Goal: Task Accomplishment & Management: Use online tool/utility

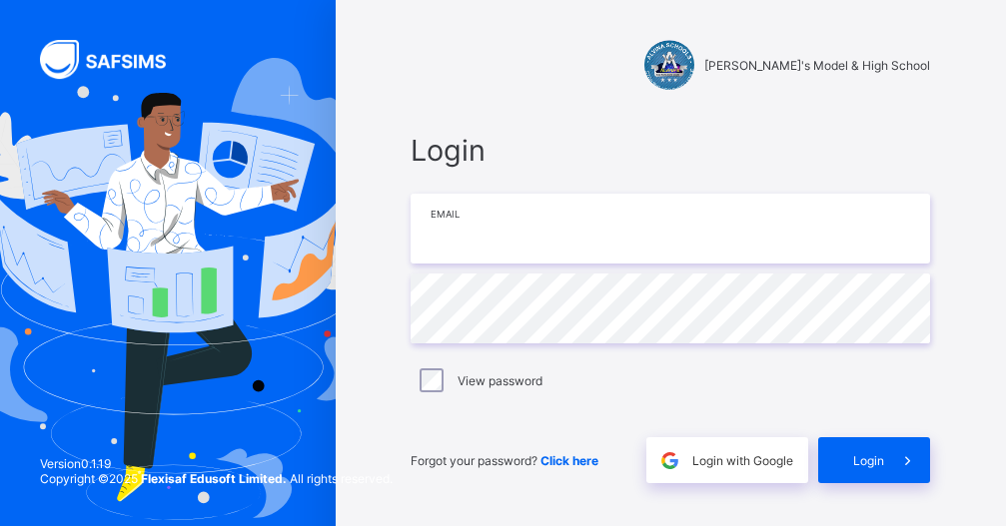
click at [479, 213] on input "email" at bounding box center [670, 229] width 519 height 70
type input "**********"
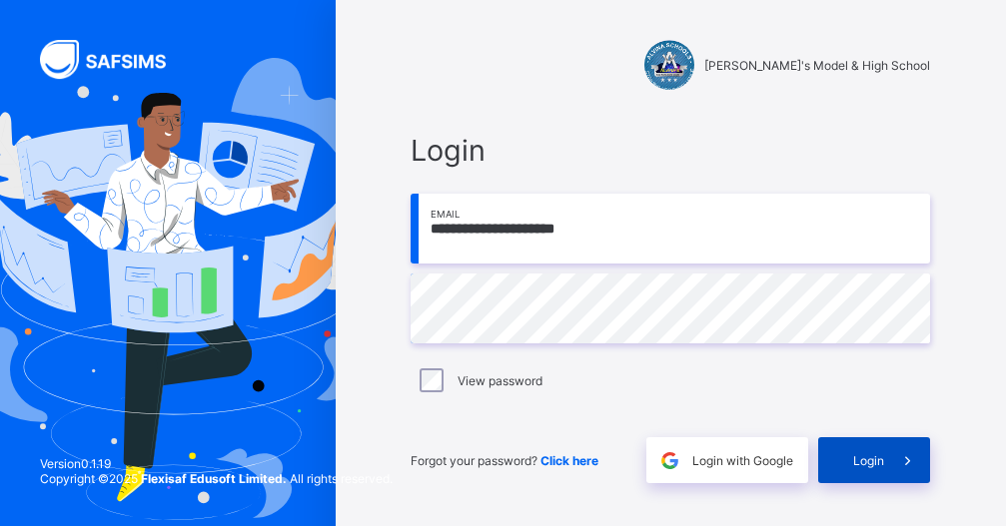
click at [884, 462] on span "Login" at bounding box center [868, 460] width 31 height 15
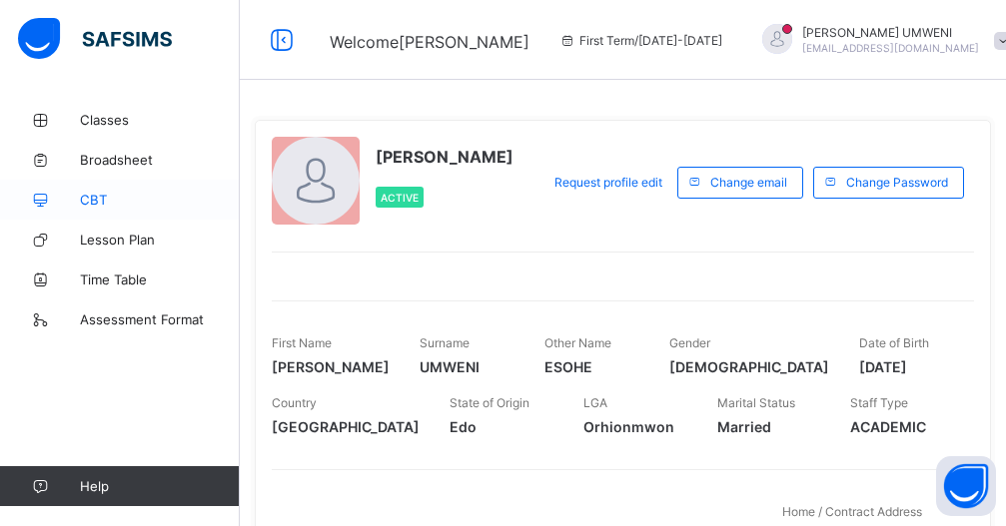
click at [104, 197] on span "CBT" at bounding box center [160, 200] width 160 height 16
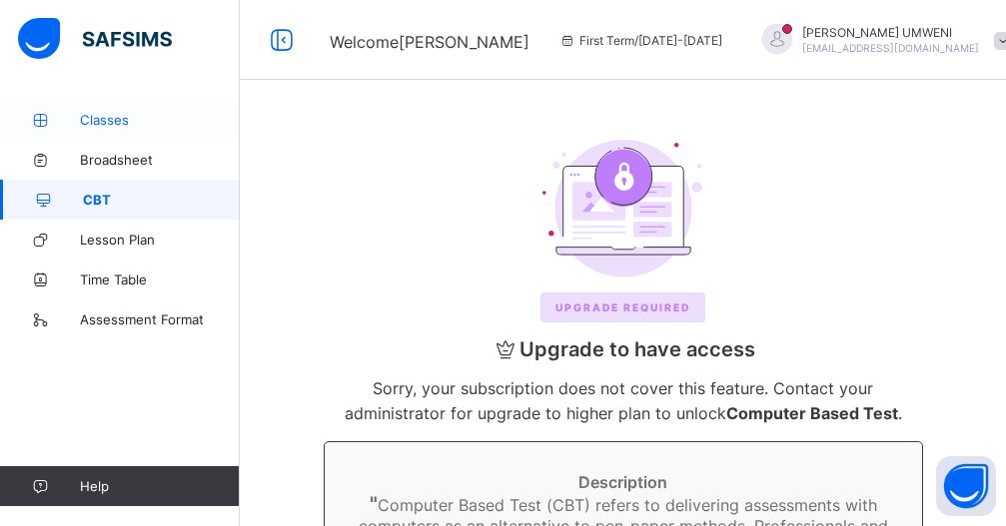
click at [119, 127] on span "Classes" at bounding box center [160, 120] width 160 height 16
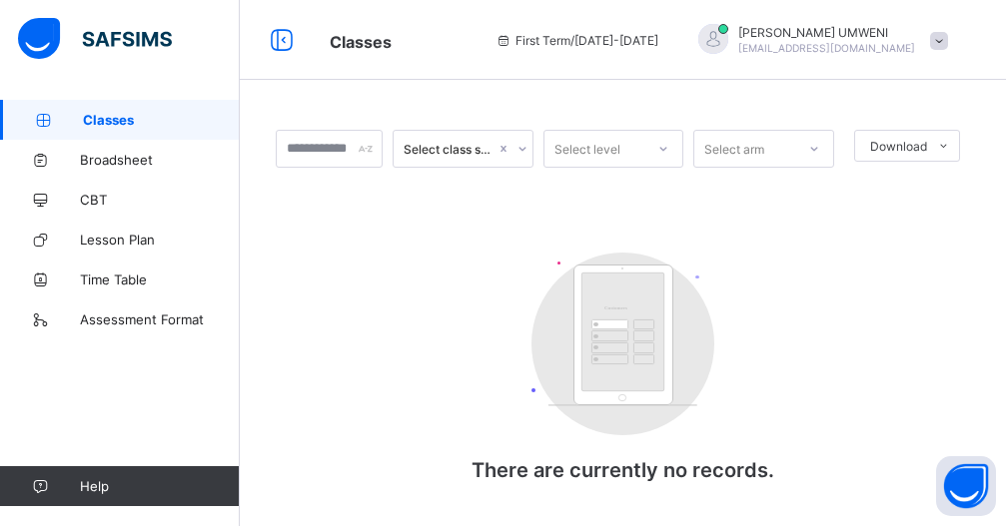
click at [528, 146] on icon at bounding box center [522, 149] width 12 height 20
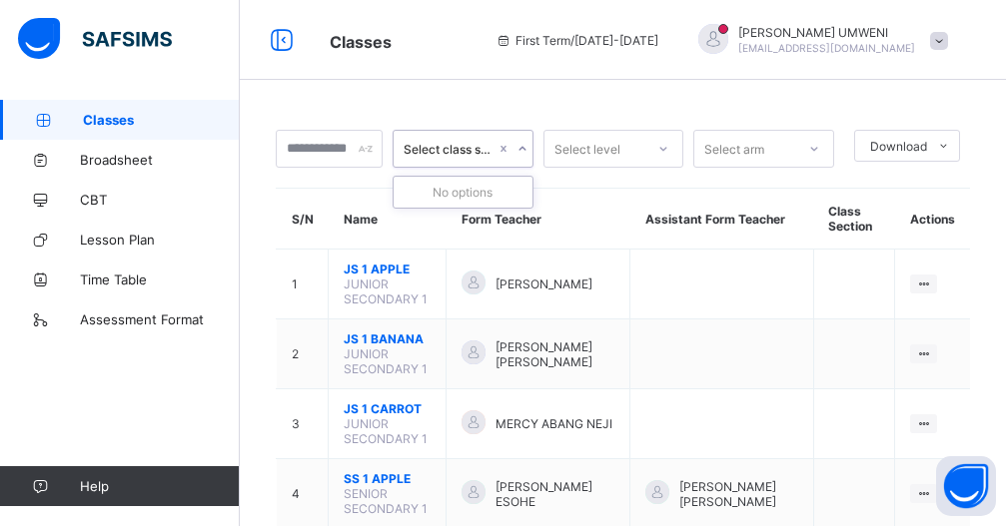
scroll to position [120, 0]
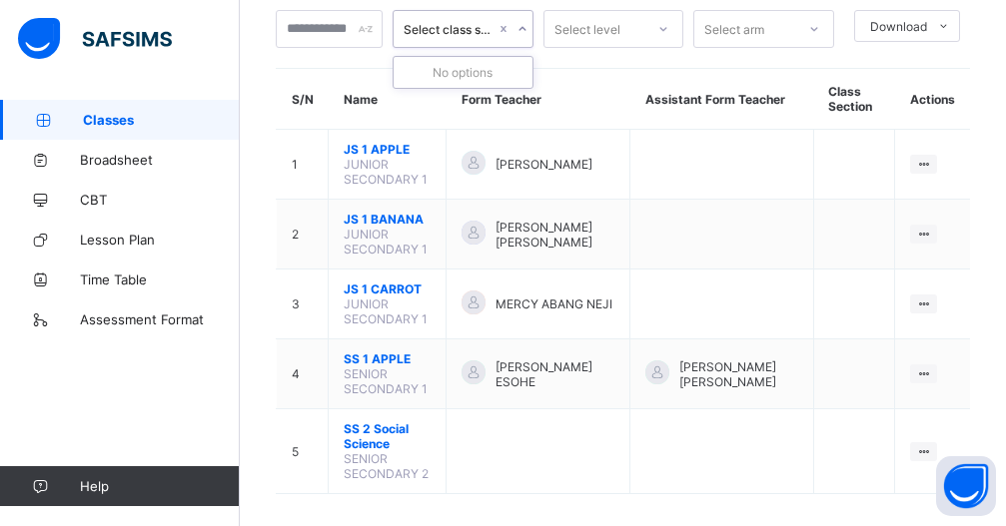
click at [430, 510] on div "0 results available. Use Up and Down to choose options, press Enter to select t…" at bounding box center [623, 262] width 766 height 564
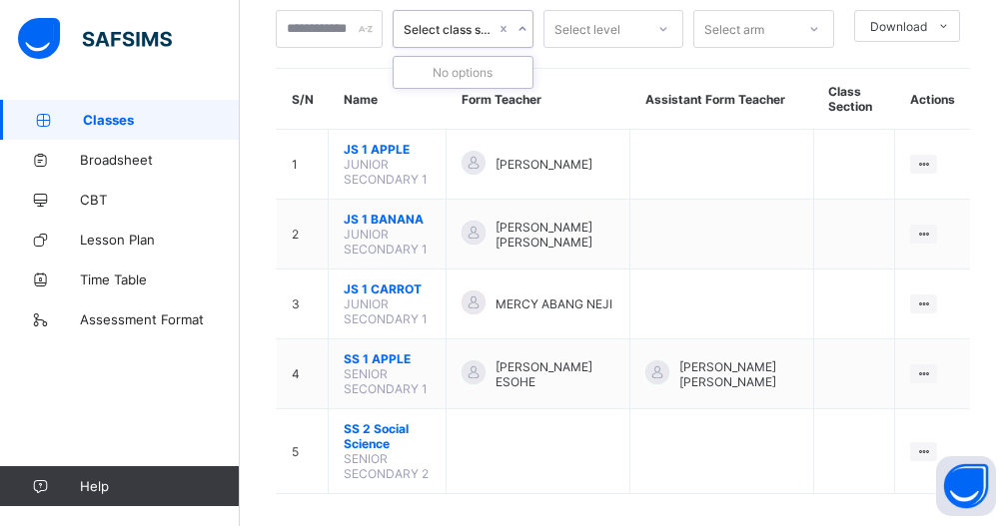
click at [430, 510] on div "0 results available. Use Up and Down to choose options, press Enter to select t…" at bounding box center [623, 262] width 766 height 564
click at [433, 510] on div "Select class section Select level Select arm Download Pdf Report Excel Report S…" at bounding box center [623, 262] width 766 height 564
click at [434, 511] on div "Select class section Select level Select arm Download Pdf Report Excel Report S…" at bounding box center [623, 262] width 766 height 564
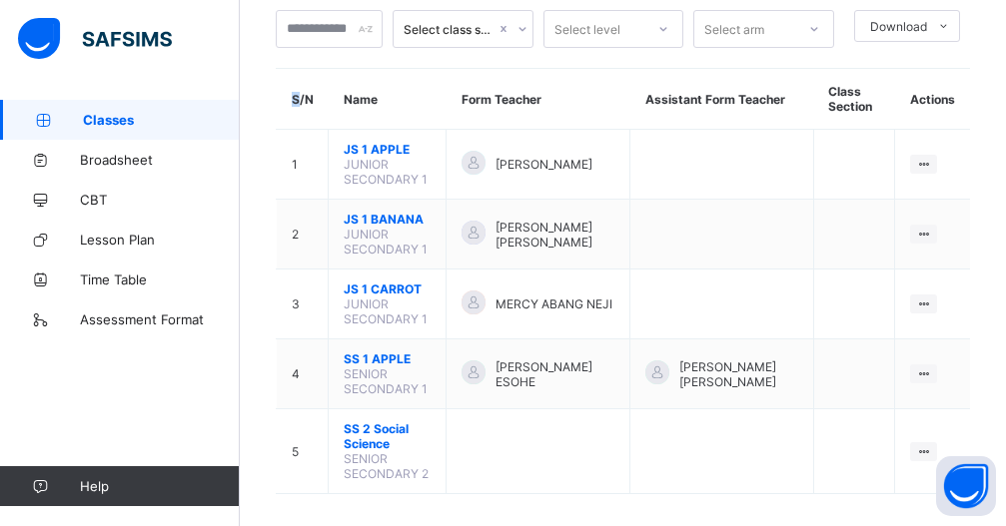
click at [514, 513] on div "Select class section Select level Select arm Download Pdf Report Excel Report S…" at bounding box center [623, 262] width 766 height 564
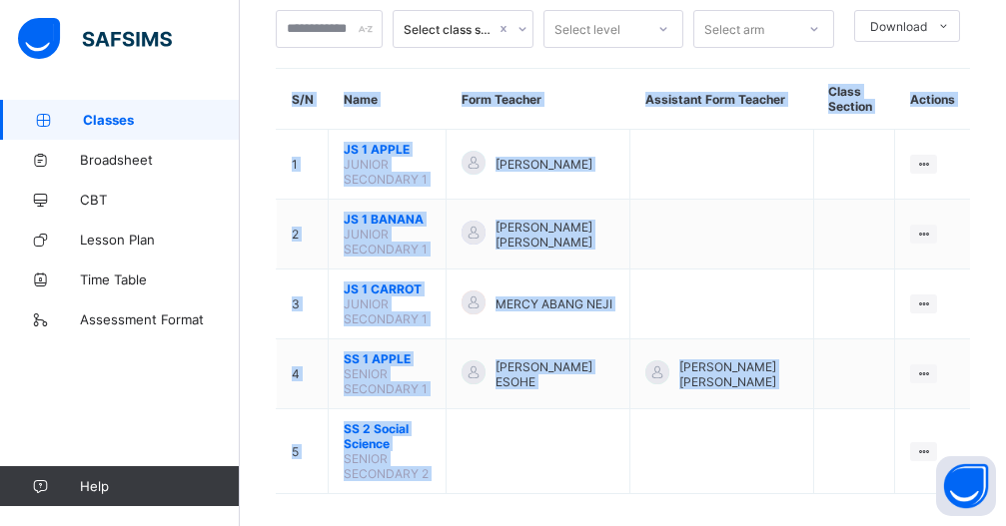
click at [514, 513] on div "Select class section Select level Select arm Download Pdf Report Excel Report S…" at bounding box center [623, 262] width 766 height 564
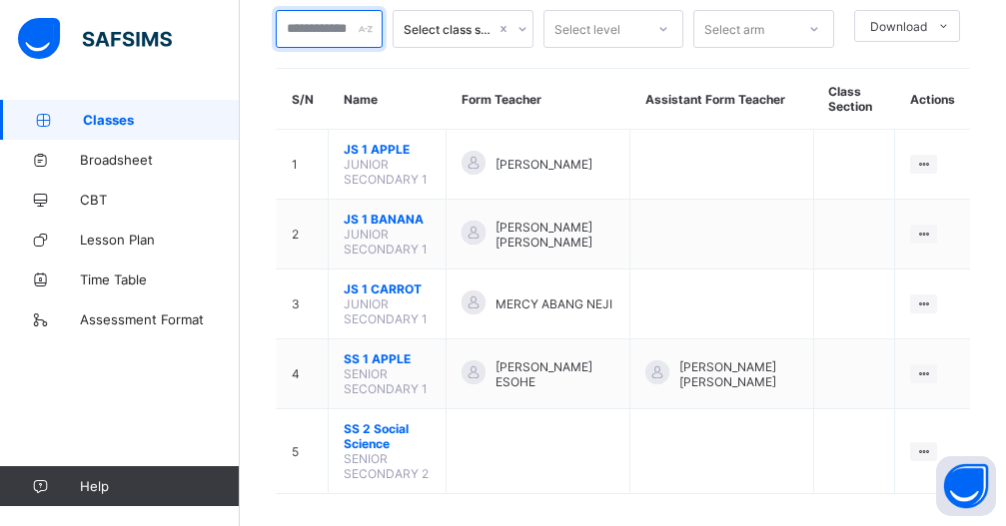
click at [373, 29] on div at bounding box center [329, 29] width 107 height 38
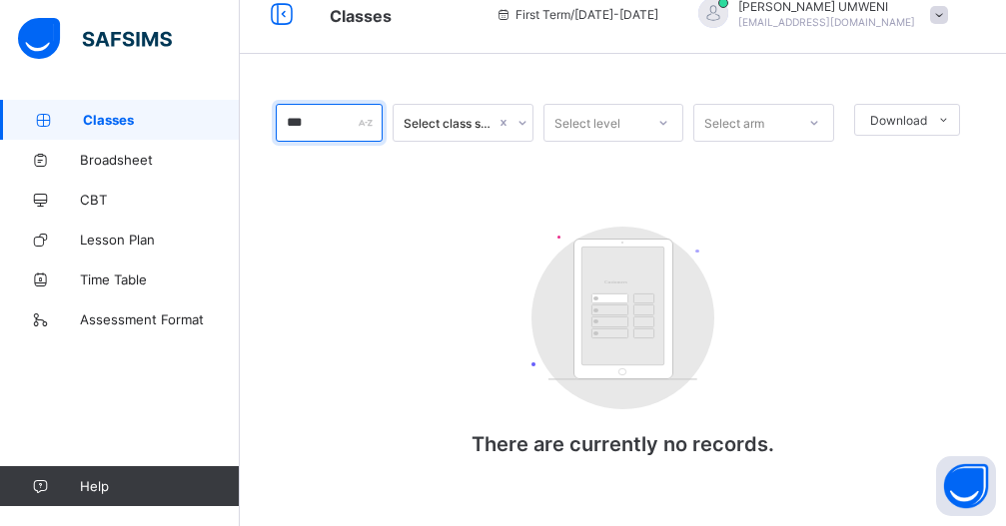
scroll to position [0, 0]
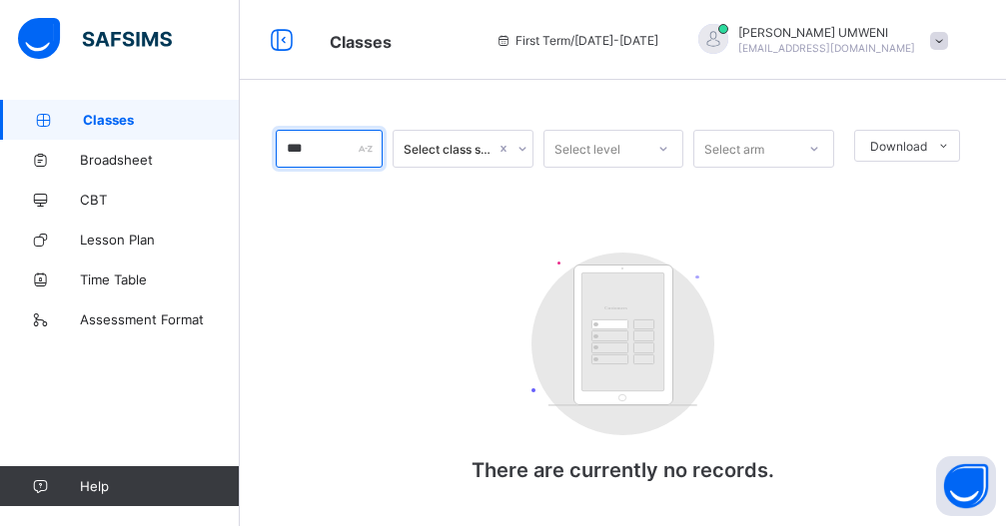
type input "***"
click at [528, 147] on icon at bounding box center [522, 149] width 12 height 20
click at [528, 146] on icon at bounding box center [522, 149] width 12 height 20
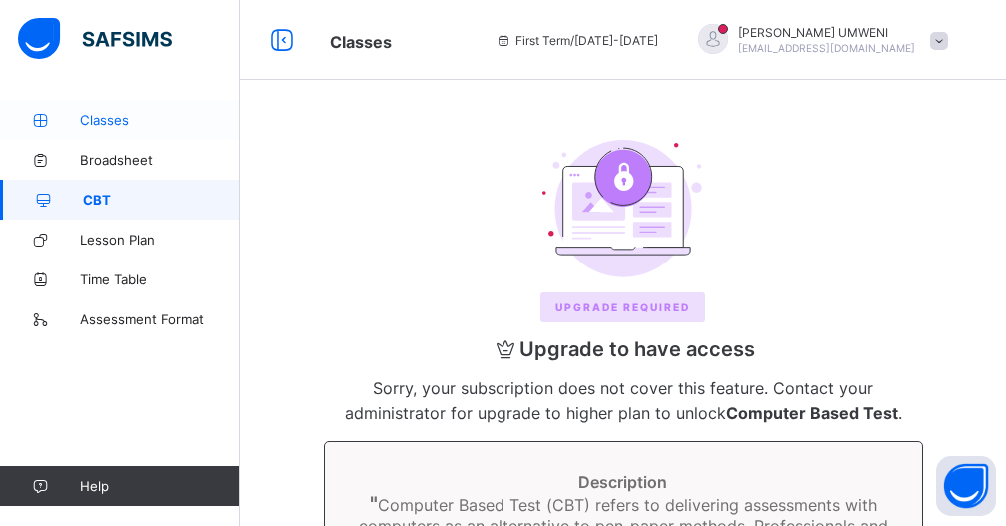
click at [102, 116] on span "Classes" at bounding box center [160, 120] width 160 height 16
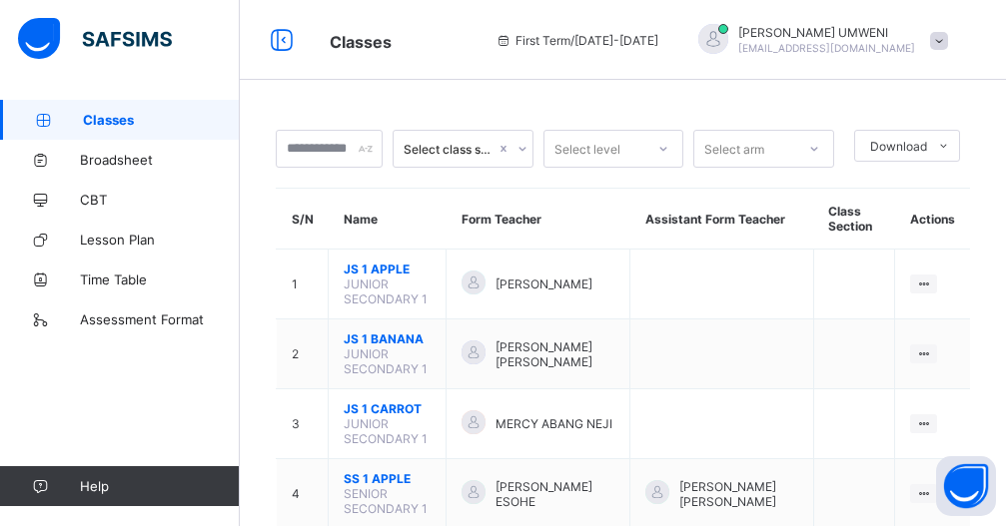
scroll to position [138, 0]
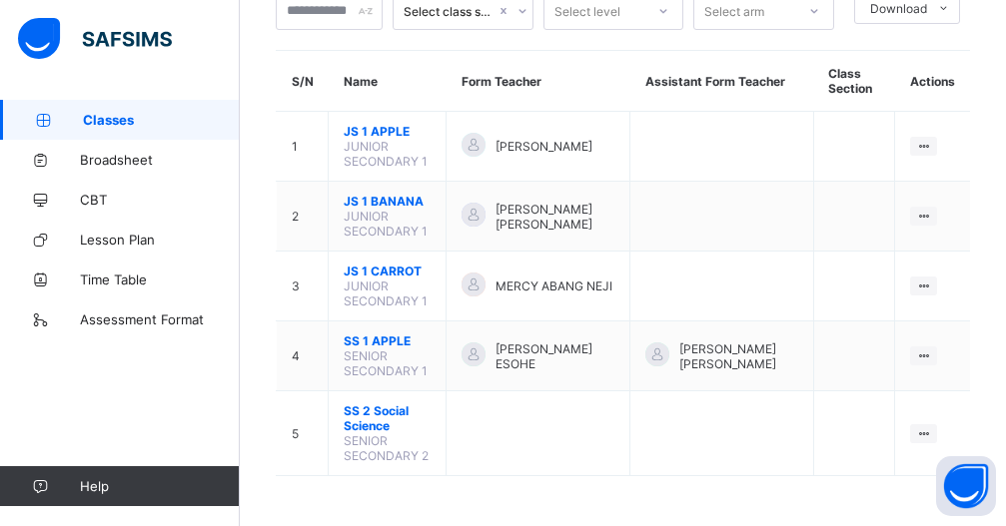
click at [284, 510] on div "Select class section Select level Select arm Download Pdf Report Excel Report S…" at bounding box center [623, 244] width 766 height 564
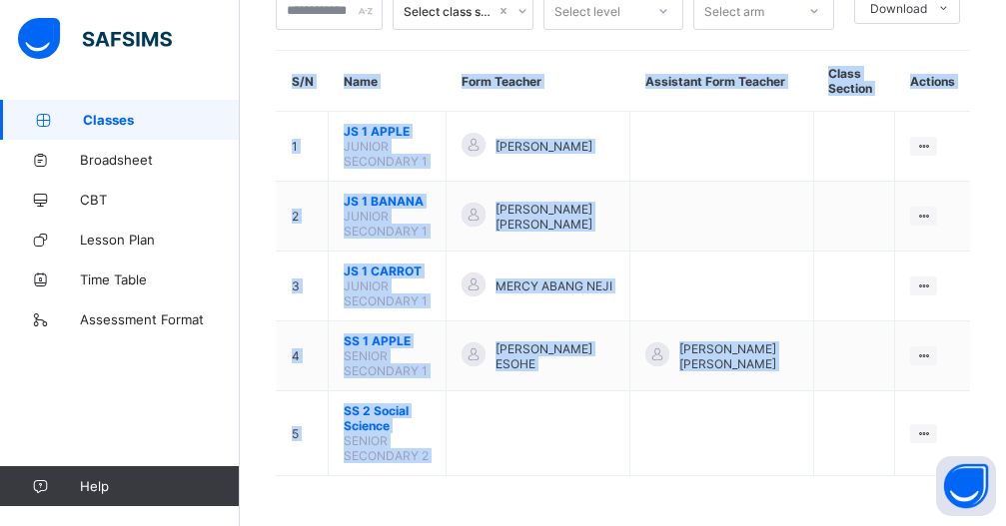
click at [284, 510] on div "Select class section Select level Select arm Download Pdf Report Excel Report S…" at bounding box center [623, 244] width 766 height 564
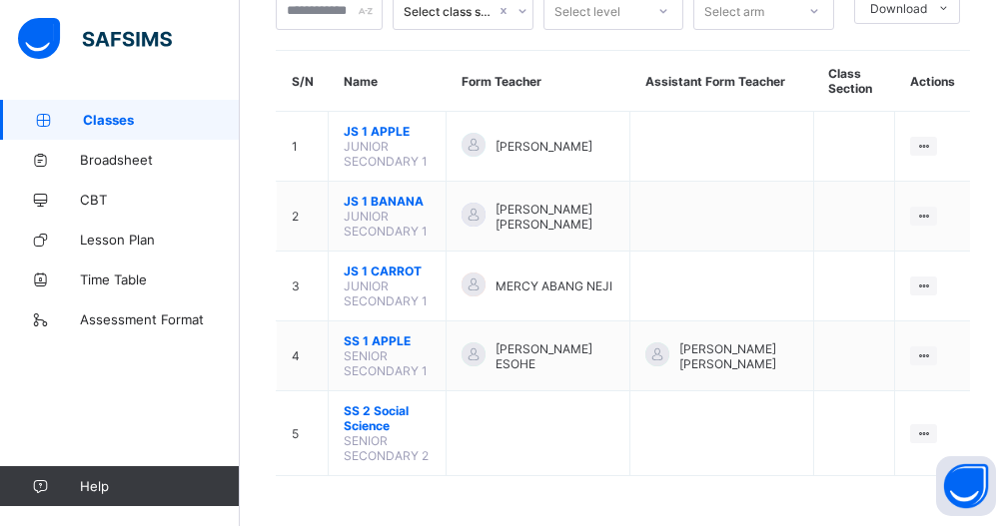
click at [355, 505] on div "Select class section Select level Select arm Download Pdf Report Excel Report S…" at bounding box center [623, 244] width 766 height 564
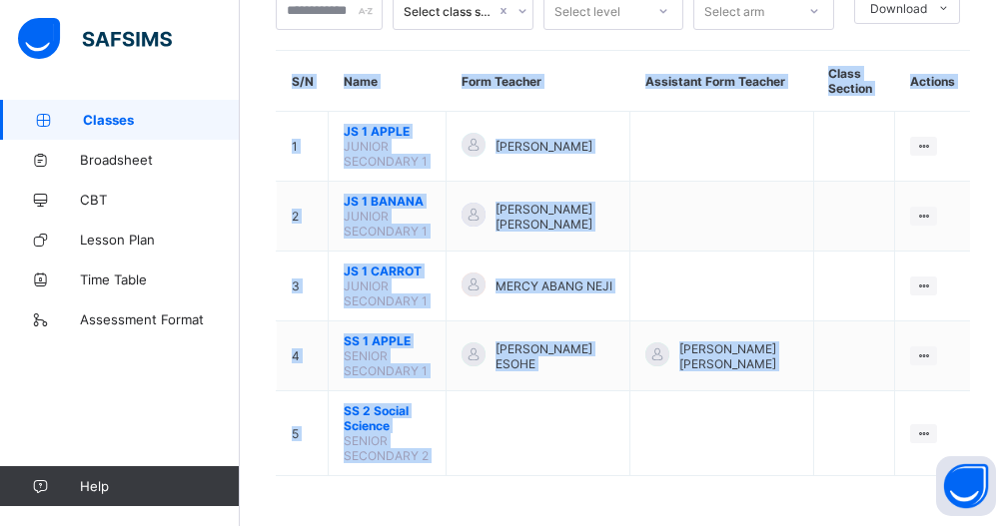
click at [355, 505] on div "Select class section Select level Select arm Download Pdf Report Excel Report S…" at bounding box center [623, 244] width 766 height 564
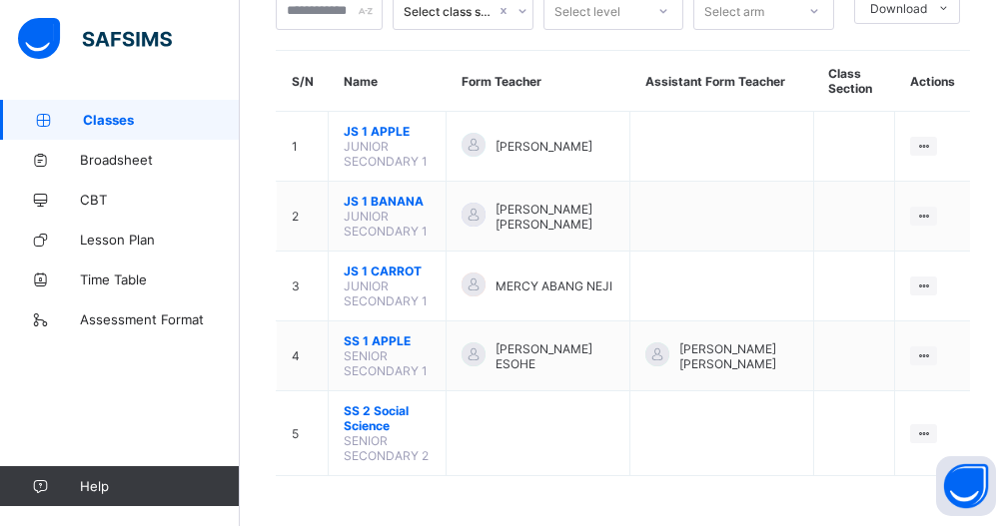
click at [438, 507] on div "Select class section Select level Select arm Download Pdf Report Excel Report S…" at bounding box center [623, 244] width 766 height 564
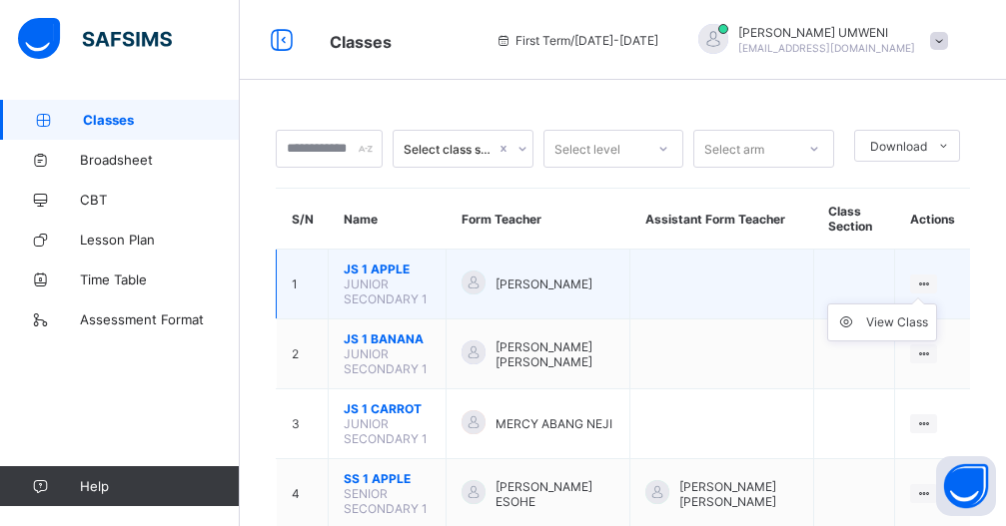
click at [932, 281] on icon at bounding box center [923, 284] width 17 height 15
click at [909, 323] on div "View Class" at bounding box center [897, 323] width 62 height 20
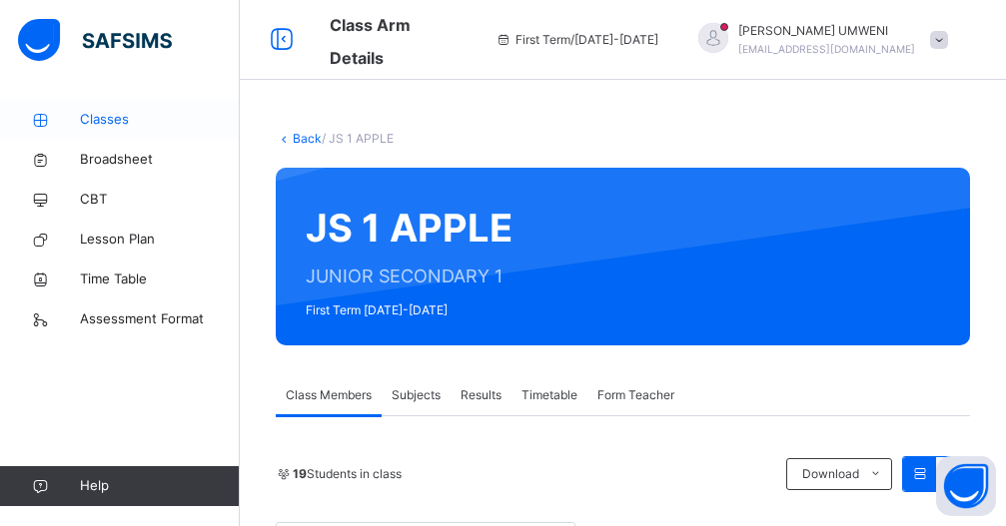
click at [98, 117] on span "Classes" at bounding box center [160, 120] width 160 height 20
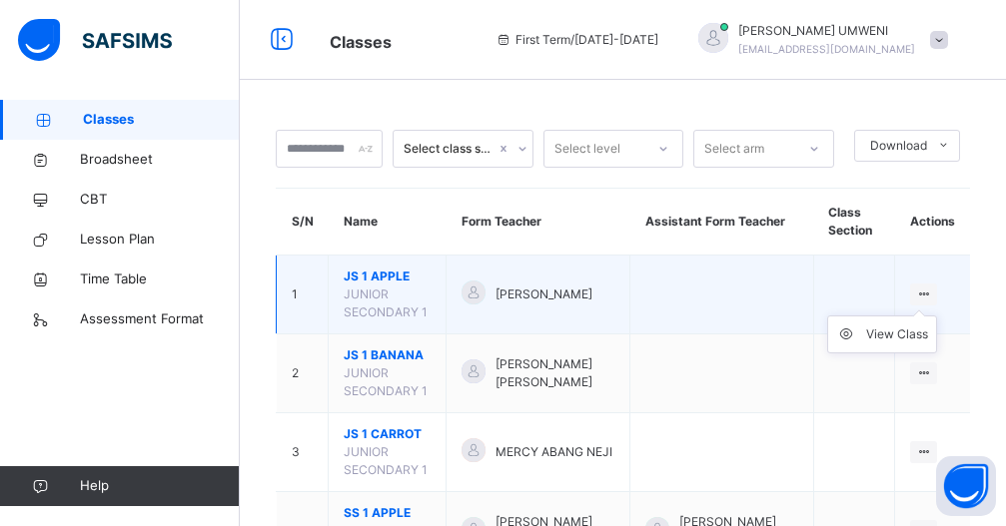
click at [932, 295] on icon at bounding box center [923, 294] width 17 height 15
click at [893, 333] on div "View Class" at bounding box center [897, 335] width 62 height 20
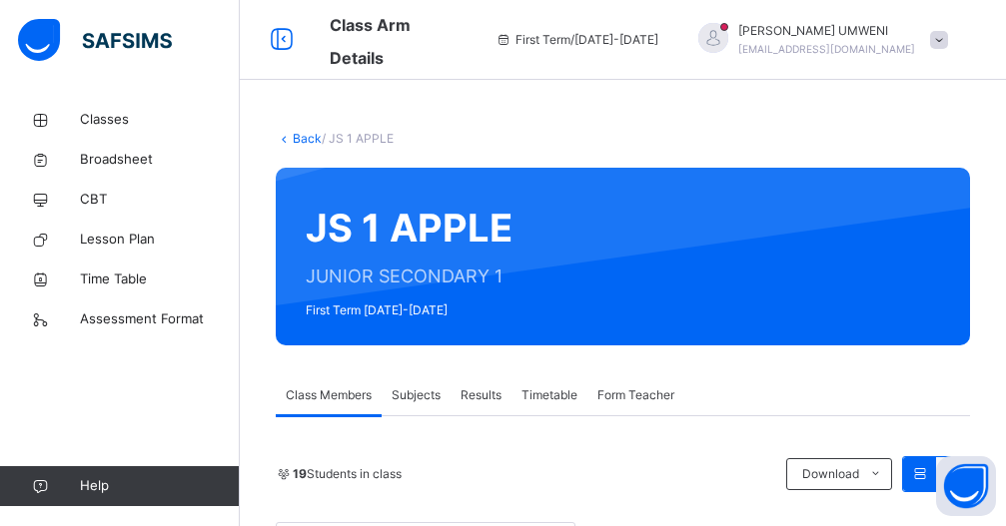
scroll to position [320, 0]
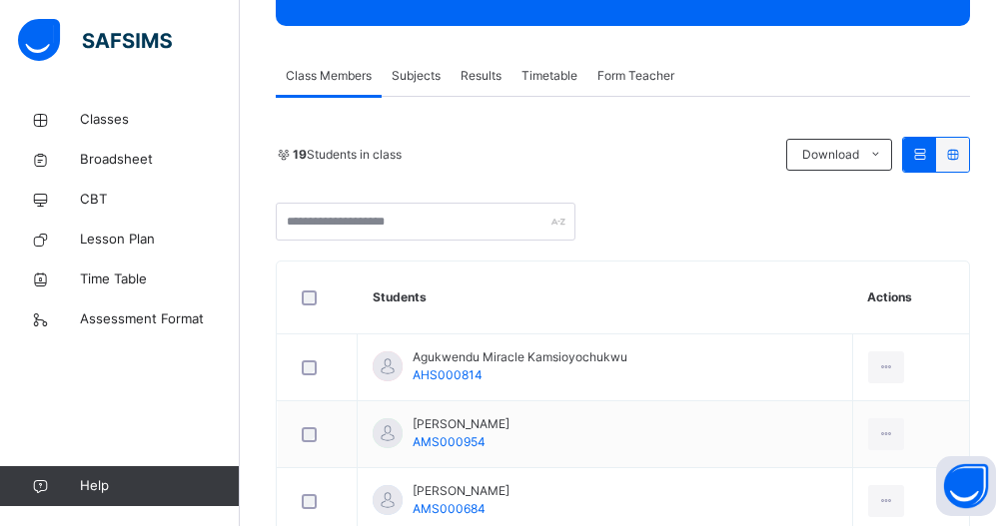
click at [422, 81] on span "Subjects" at bounding box center [416, 76] width 49 height 18
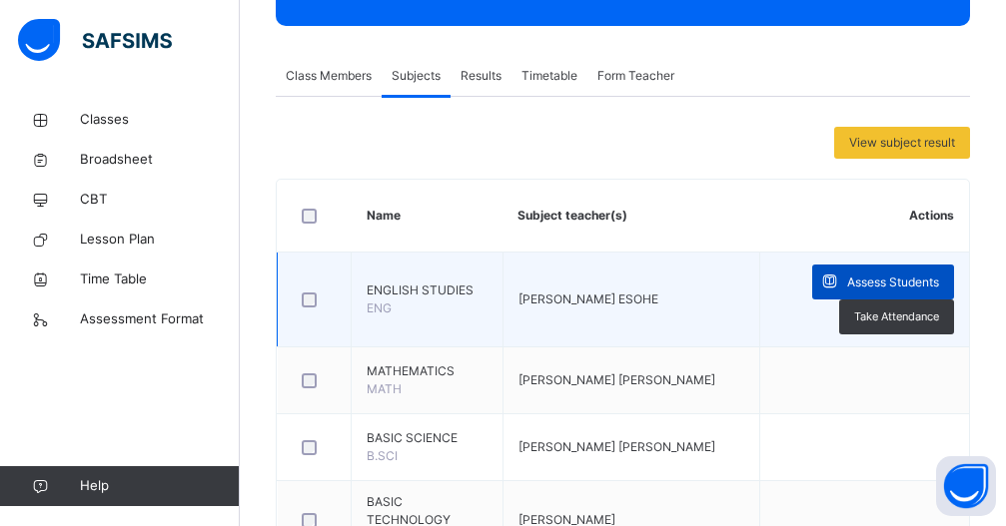
click at [881, 280] on span "Assess Students" at bounding box center [893, 283] width 92 height 18
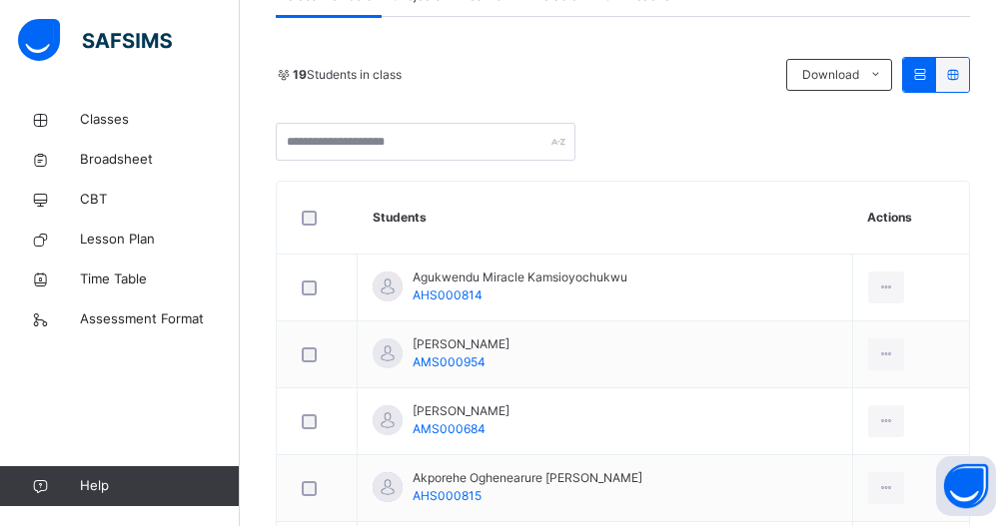
scroll to position [280, 0]
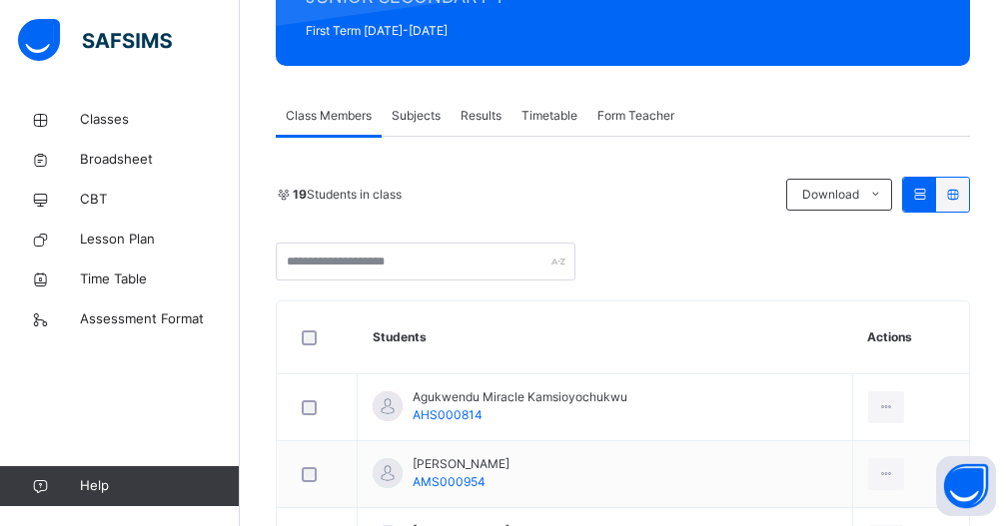
click at [427, 112] on span "Subjects" at bounding box center [416, 116] width 49 height 18
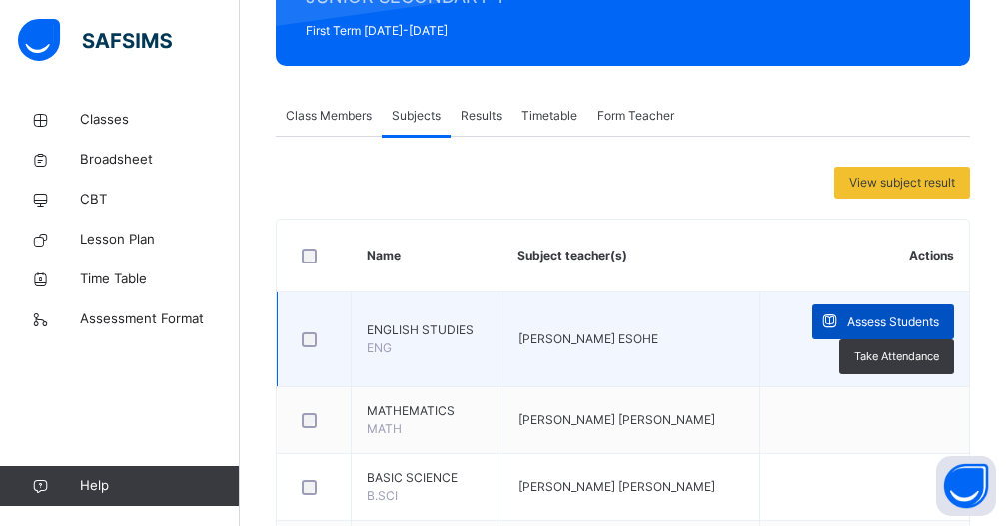
click at [892, 322] on span "Assess Students" at bounding box center [893, 323] width 92 height 18
click at [0, 0] on div "Generate comment for all student Save Entries" at bounding box center [0, 0] width 0 height 0
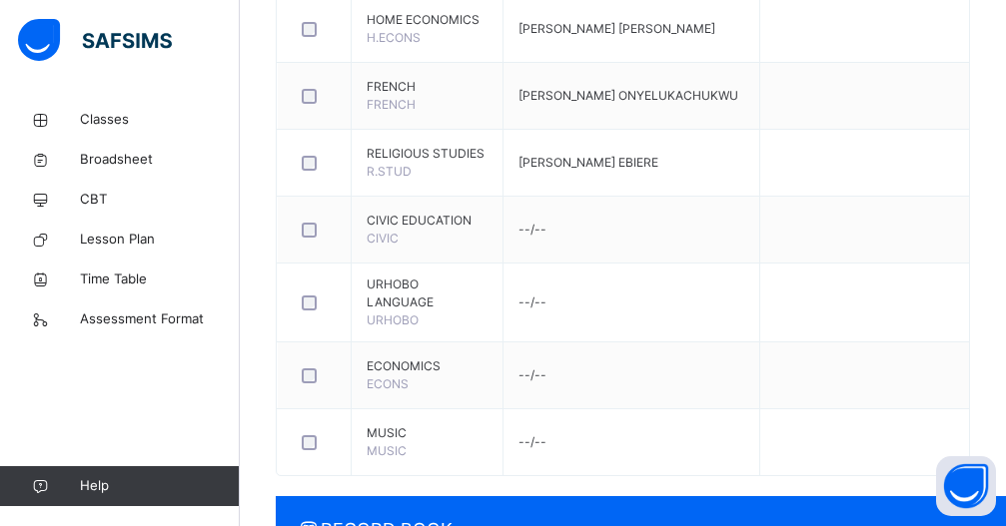
scroll to position [971, 0]
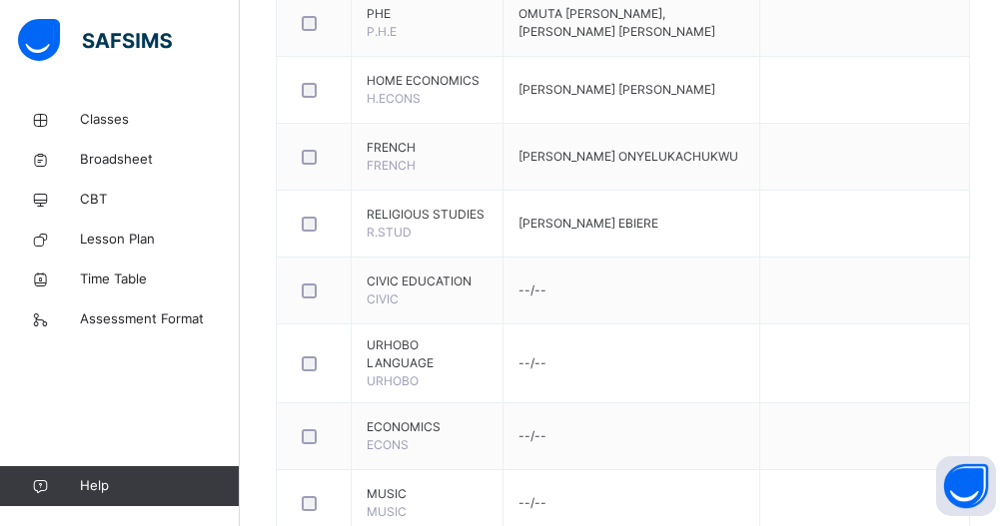
scroll to position [1431, 0]
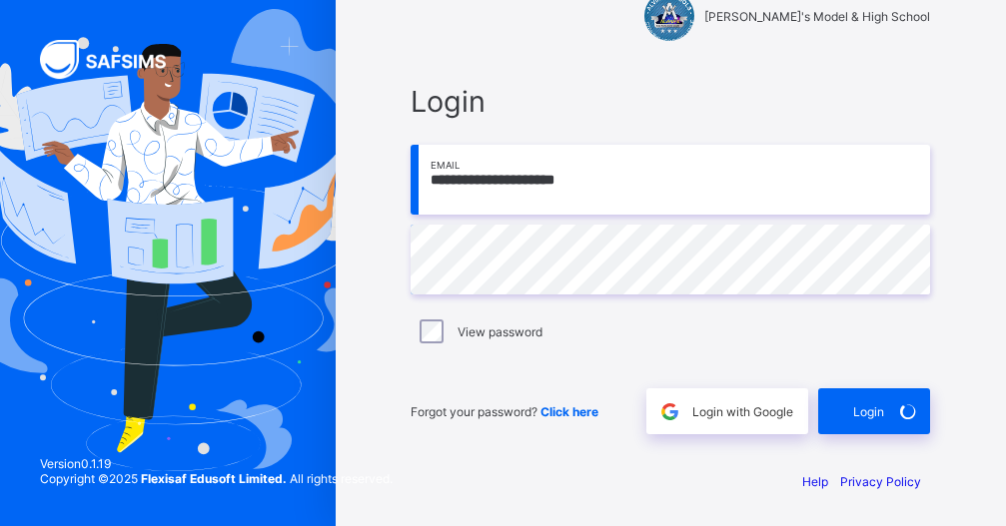
scroll to position [49, 0]
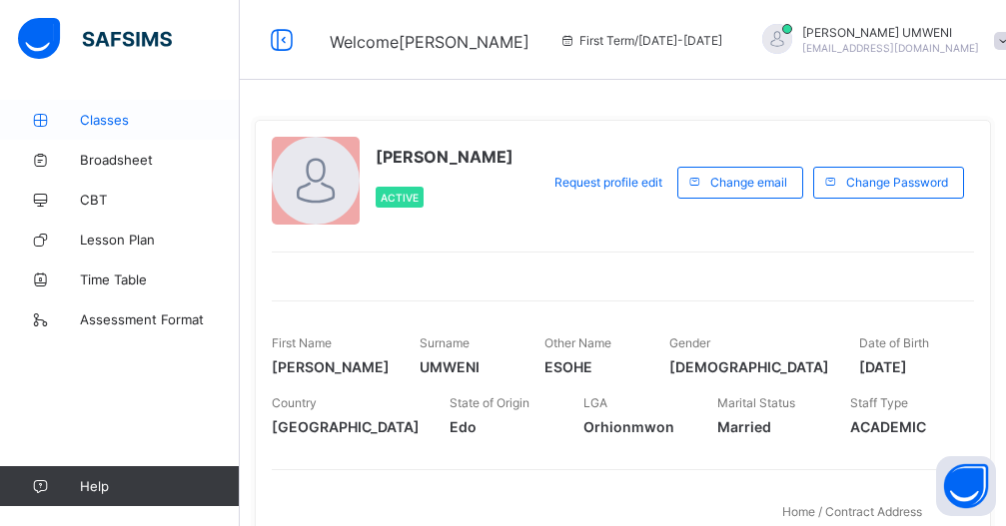
click at [106, 122] on span "Classes" at bounding box center [160, 120] width 160 height 16
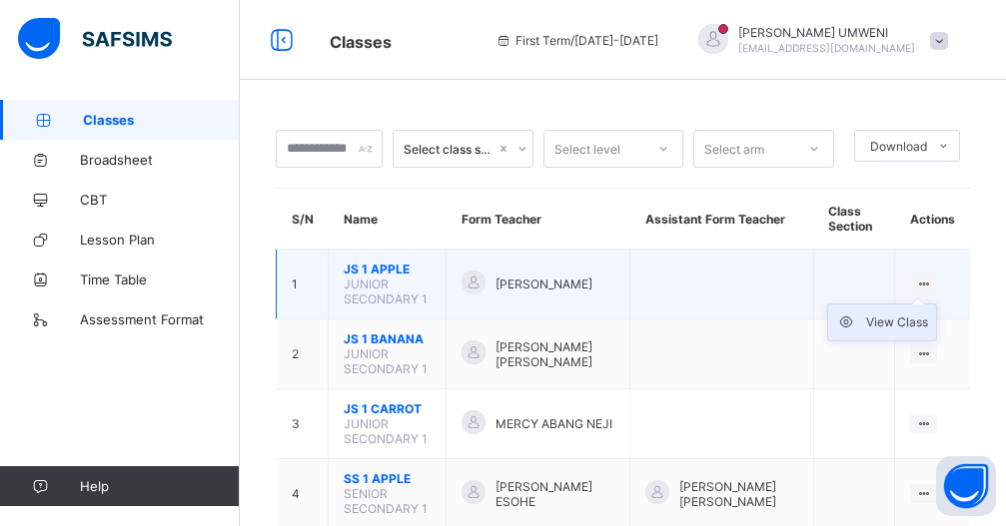
click at [906, 325] on div "View Class" at bounding box center [897, 323] width 62 height 20
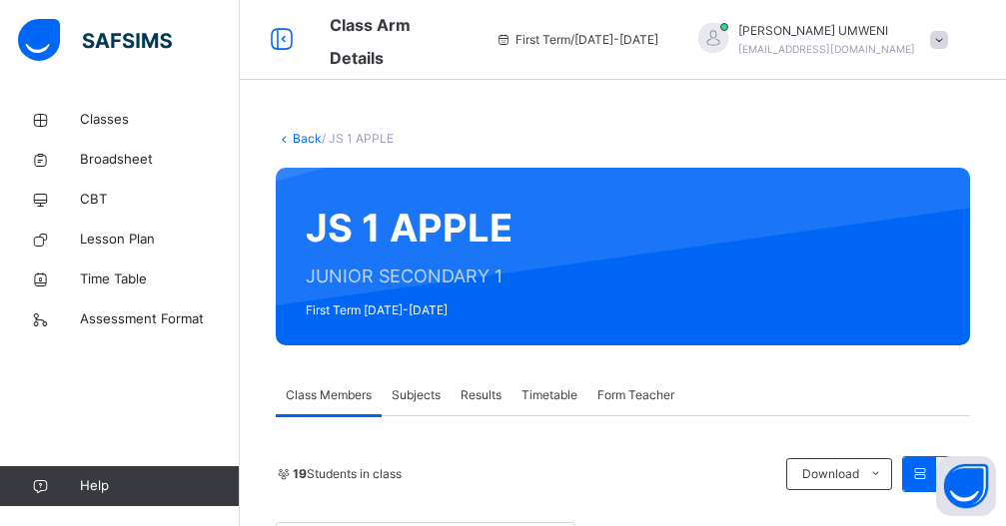
scroll to position [320, 0]
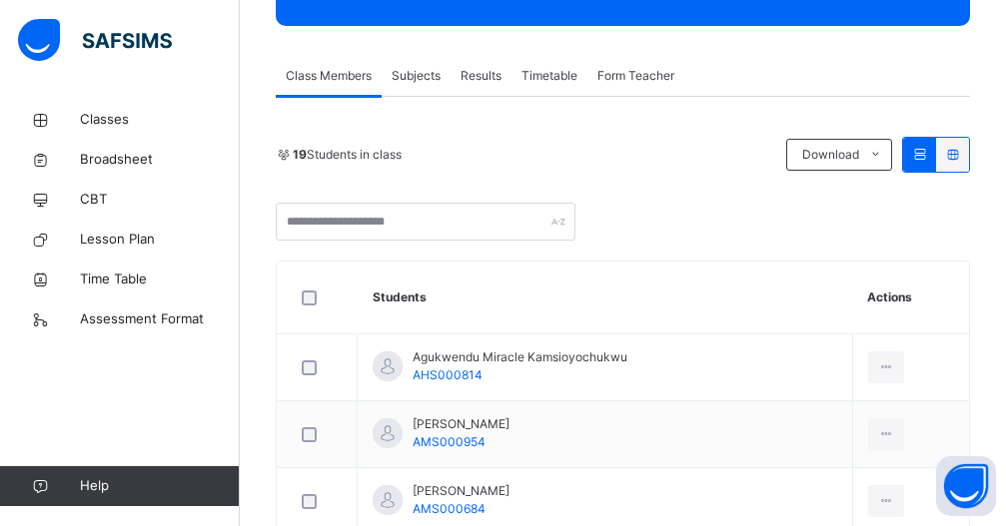
click at [417, 72] on span "Subjects" at bounding box center [416, 76] width 49 height 18
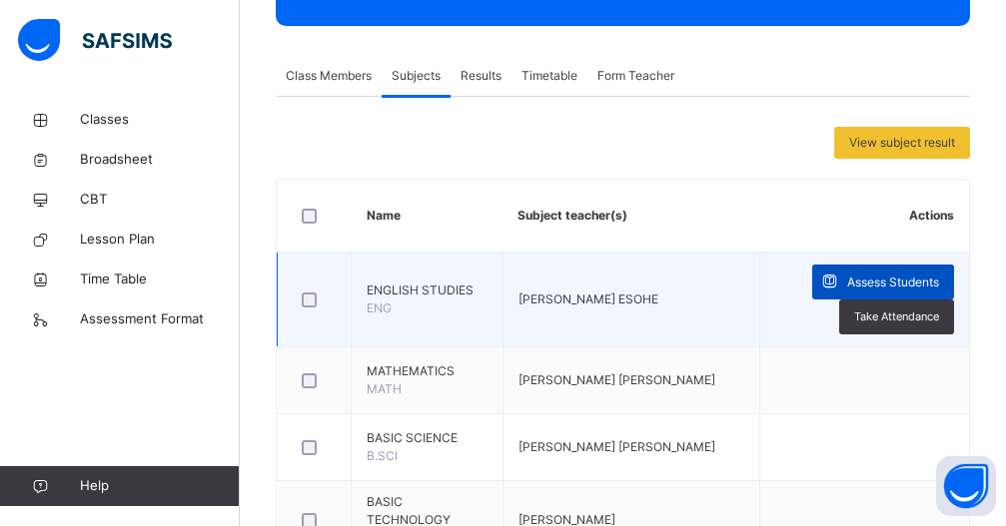
click at [899, 284] on span "Assess Students" at bounding box center [893, 283] width 92 height 18
click at [0, 0] on div "Score Sheet Score Sheet Show Comments Generate comment for all student Save Ent…" at bounding box center [0, 0] width 0 height 0
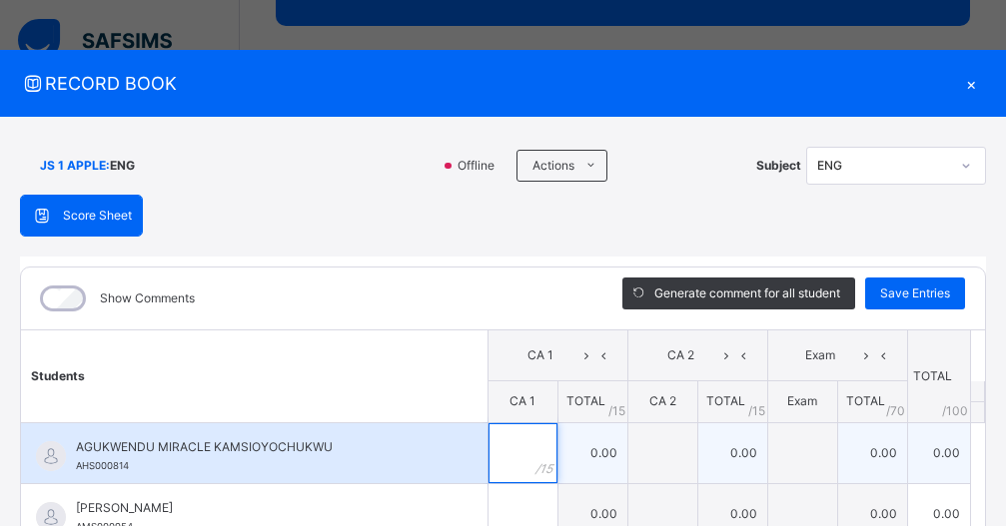
click at [506, 447] on div at bounding box center [522, 454] width 69 height 60
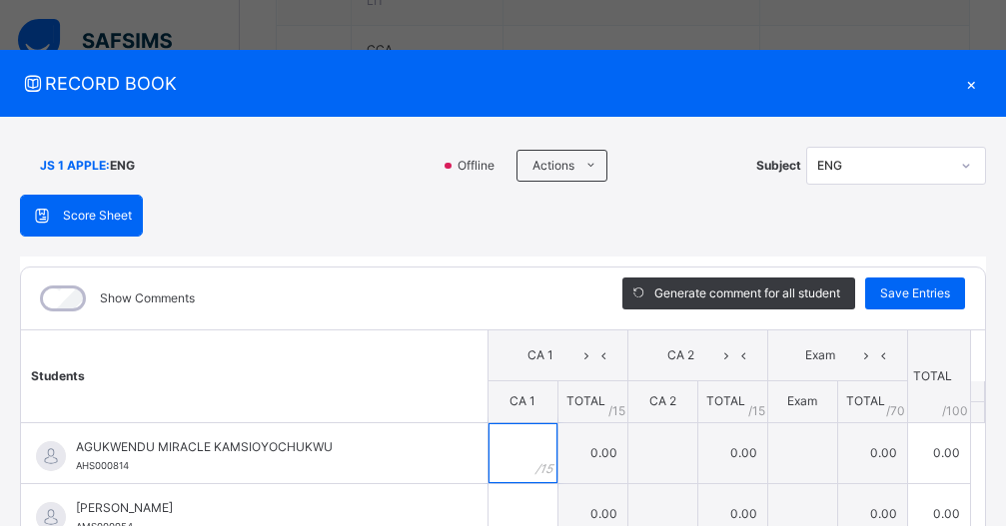
scroll to position [1358, 0]
type input "*"
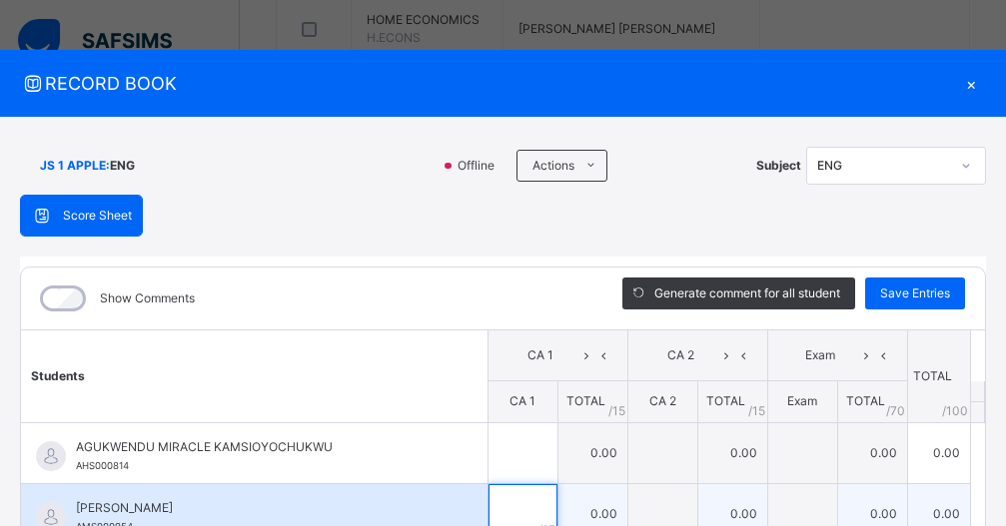
click at [488, 502] on input "text" at bounding box center [522, 514] width 69 height 60
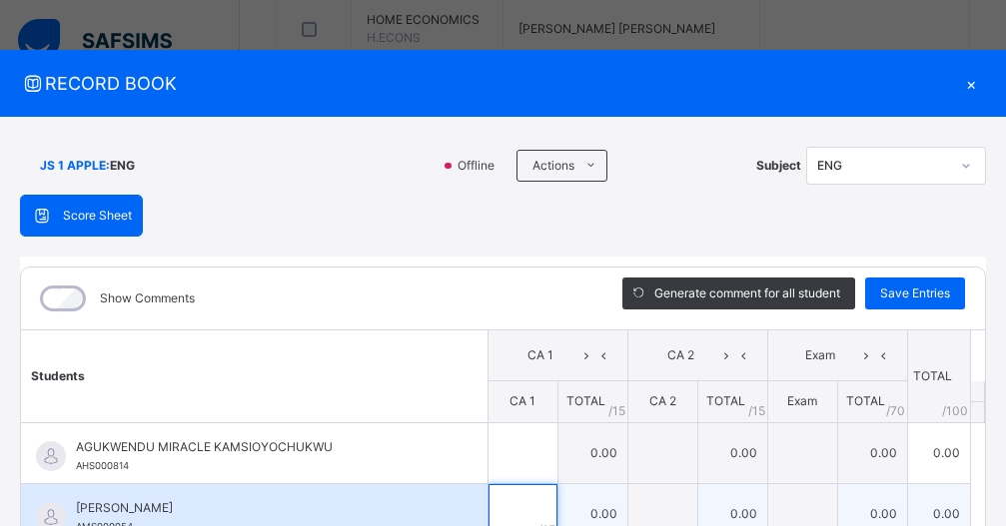
click at [488, 502] on input "text" at bounding box center [522, 514] width 69 height 60
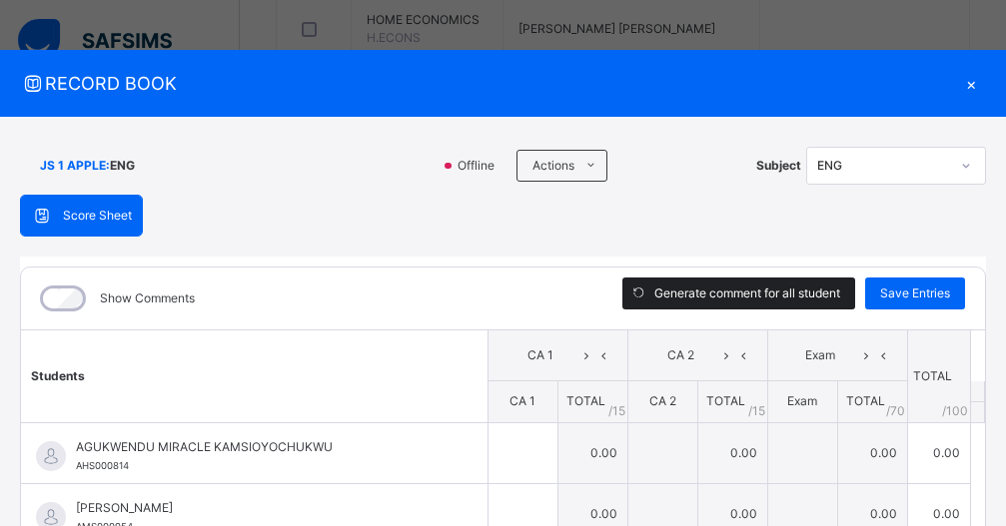
click at [960, 166] on icon at bounding box center [966, 166] width 12 height 20
click at [963, 166] on icon at bounding box center [966, 166] width 7 height 4
